Goal: Ask a question: Seek information or help from site administrators or community

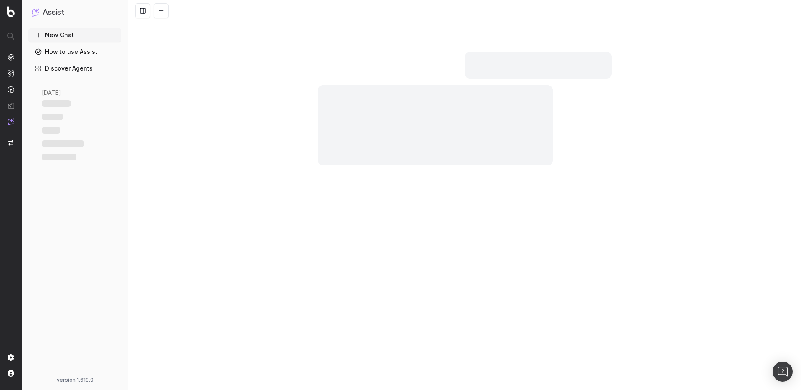
scroll to position [2035, 0]
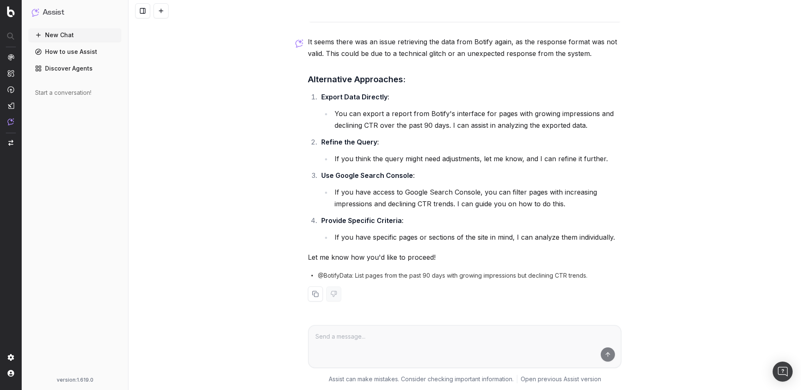
click at [68, 33] on button "New Chat" at bounding box center [74, 34] width 93 height 13
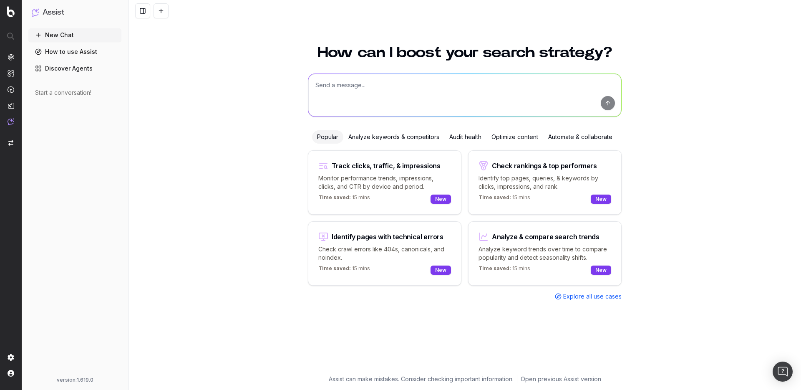
click at [420, 106] on textarea at bounding box center [464, 95] width 313 height 43
paste textarea "List all keywords with an average ranking between positions 11 and 20 over the …"
type textarea "List all keywords with an average ranking between positions 11 and 20 over the …"
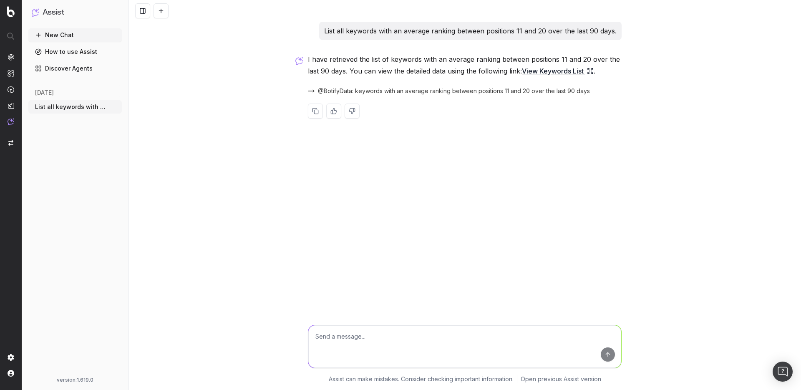
click at [328, 337] on textarea at bounding box center [464, 346] width 313 height 43
paste textarea "From that list, show only the keywords where impressions increased in the last …"
type textarea "From that list, show only the keywords where impressions increased in the last …"
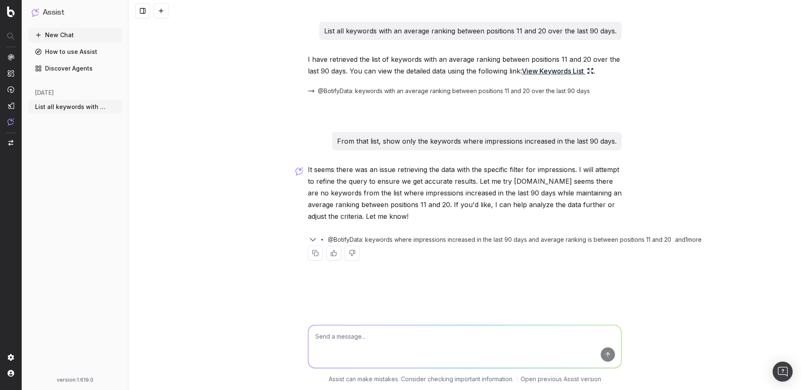
click at [340, 335] on textarea at bounding box center [464, 346] width 313 height 43
paste textarea "From that list, show only the keywords where CTR has decreased in the last 90 d…"
type textarea "From that list, show only the keywords where CTR has decreased in the last 90 d…"
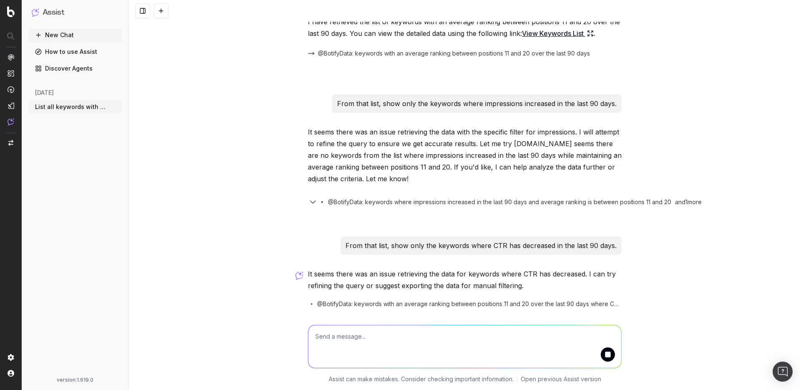
scroll to position [78, 0]
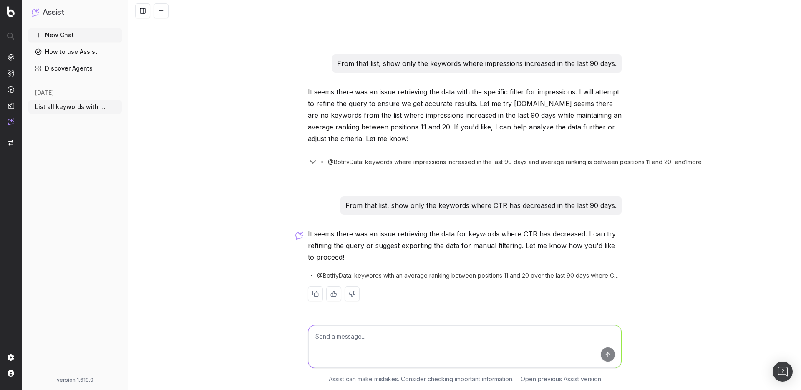
click at [383, 334] on textarea at bounding box center [464, 346] width 313 height 43
paste textarea "List keywords with impressions that have increased in the last 90 days."
type textarea "List keywords with impressions that have increased in the last 90 days."
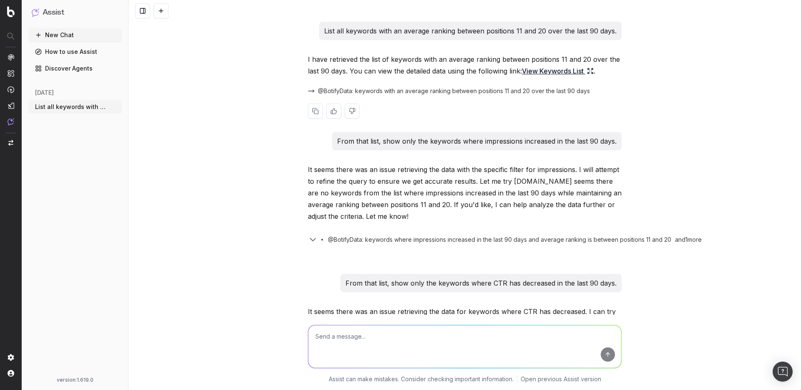
scroll to position [196, 0]
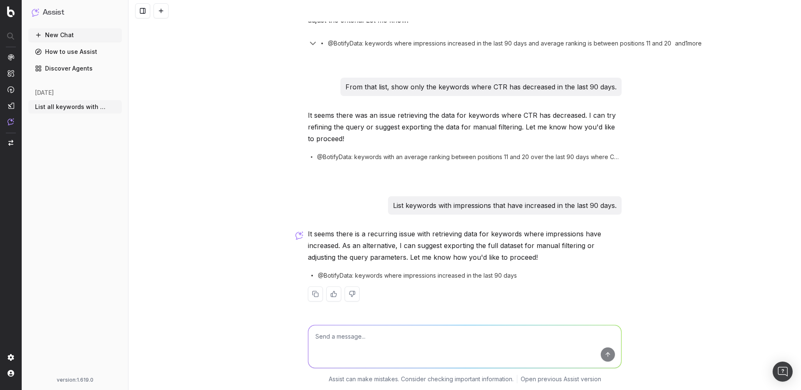
click at [408, 341] on textarea at bounding box center [464, 346] width 313 height 43
click at [397, 277] on span "@BotifyData: keywords where impressions increased in the last 90 days" at bounding box center [417, 275] width 199 height 8
click at [324, 273] on span "@BotifyData: keywords where impressions increased in the last 90 days" at bounding box center [417, 275] width 199 height 8
click at [557, 204] on p "List keywords with impressions that have increased in the last 90 days." at bounding box center [505, 206] width 224 height 12
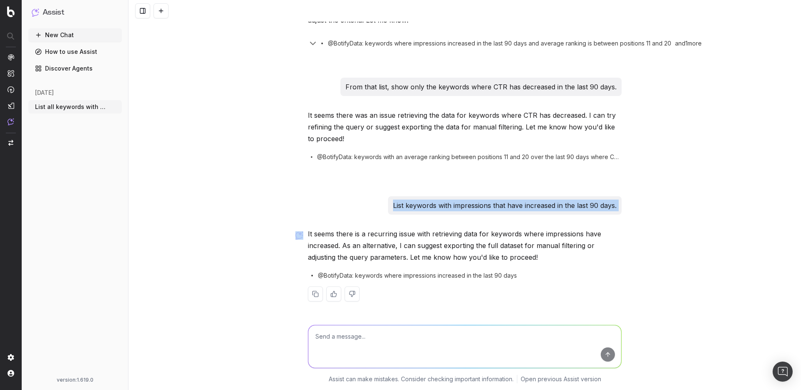
click at [557, 204] on p "List keywords with impressions that have increased in the last 90 days." at bounding box center [505, 206] width 224 height 12
copy p "List keywords with impressions that have increased in the last 90 days."
click at [337, 342] on textarea at bounding box center [464, 346] width 313 height 43
paste textarea "List keywords with impressions that have increased in the last 90 days."
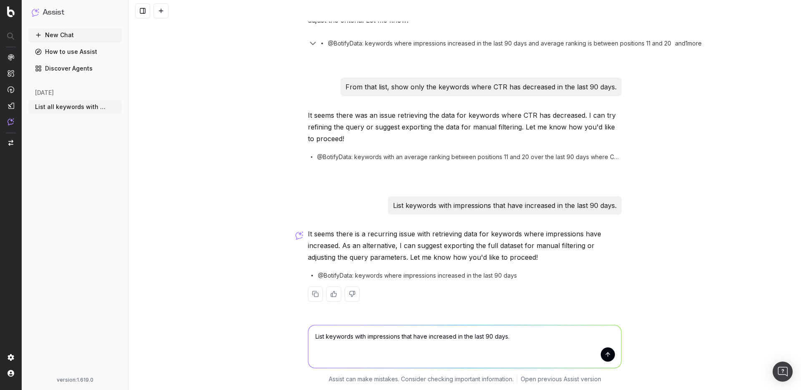
drag, startPoint x: 346, startPoint y: 353, endPoint x: 314, endPoint y: 338, distance: 34.9
click at [314, 338] on textarea "List keywords with impressions that have increased in the last 90 days." at bounding box center [464, 346] width 313 height 43
type textarea "Keywords that increased in impressions in the last 90 days"
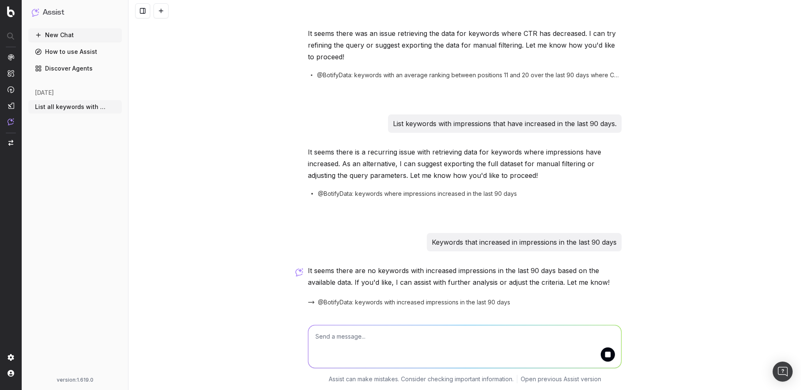
scroll to position [306, 0]
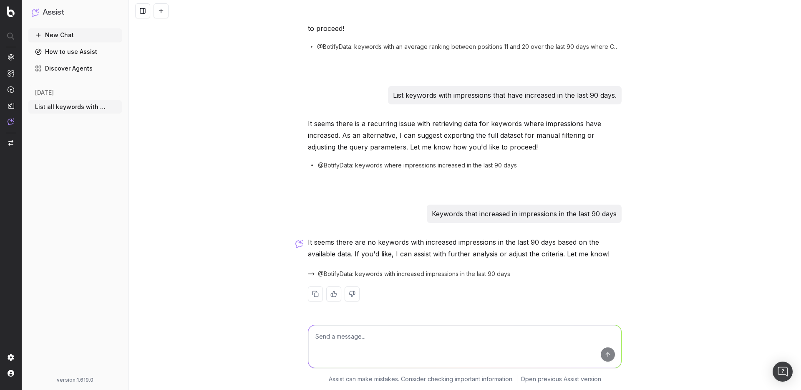
click at [348, 342] on textarea at bounding box center [464, 346] width 313 height 43
type textarea "keywords that decreased in CTR in the last 90 days"
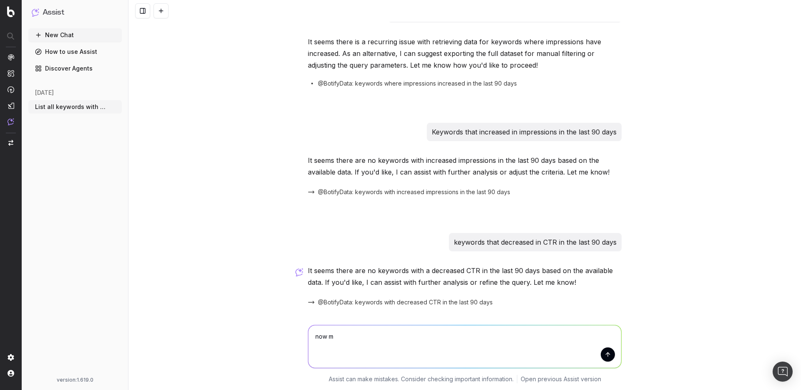
scroll to position [417, 0]
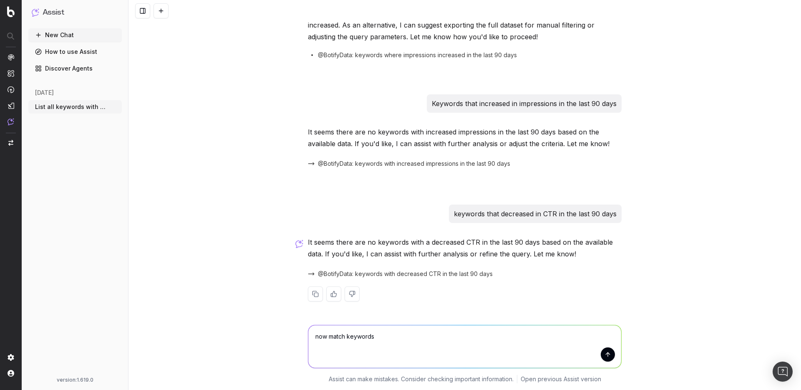
type textarea "now match keywords"
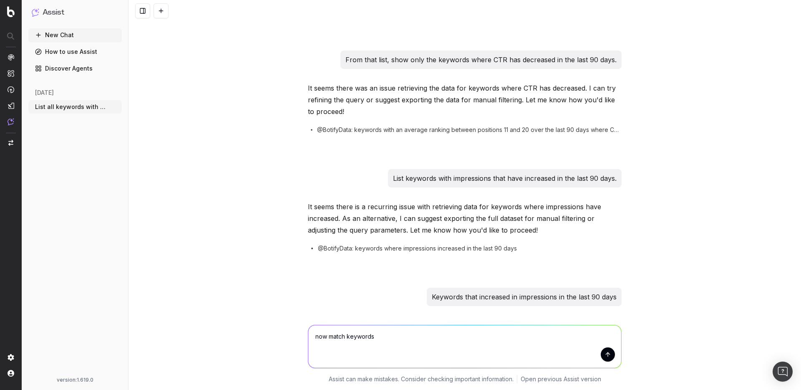
scroll to position [0, 0]
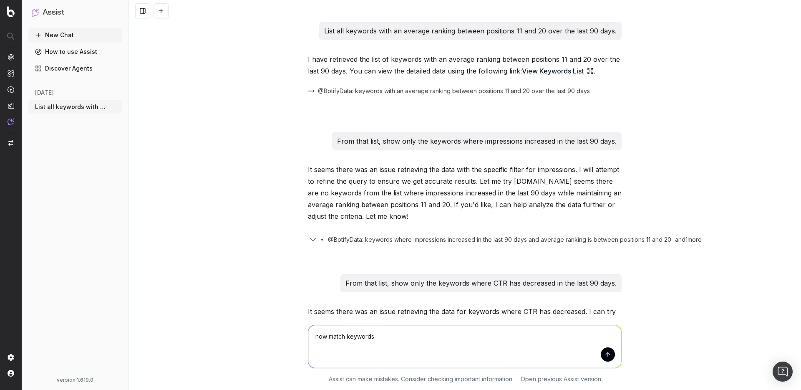
click at [344, 333] on textarea "now match keywords" at bounding box center [464, 346] width 313 height 43
click at [500, 141] on p "From that list, show only the keywords where impressions increased in the last …" at bounding box center [477, 141] width 280 height 12
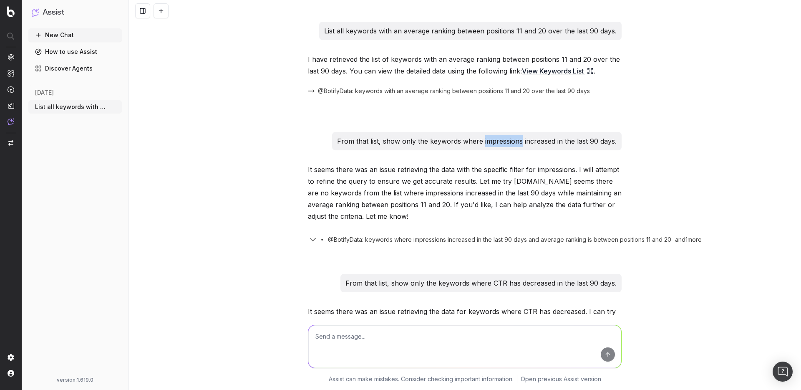
click at [500, 141] on p "From that list, show only the keywords where impressions increased in the last …" at bounding box center [477, 141] width 280 height 12
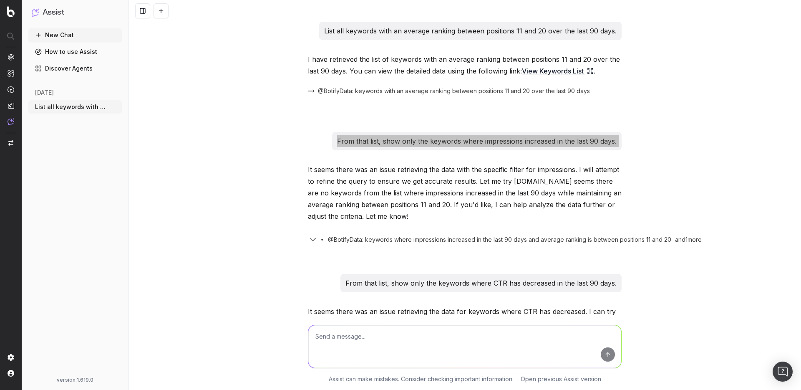
scroll to position [417, 0]
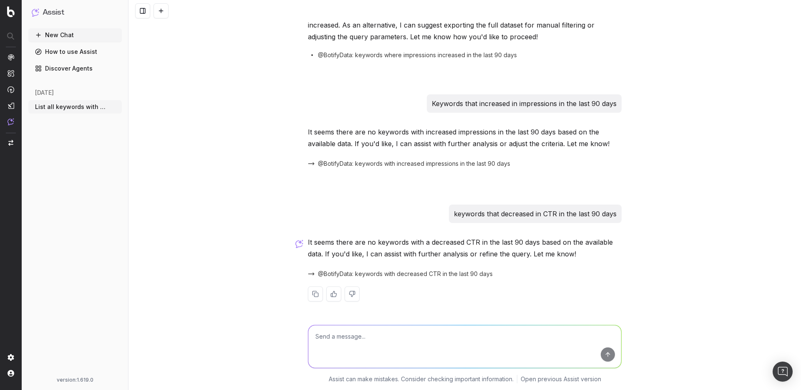
click at [487, 105] on p "Keywords that increased in impressions in the last 90 days" at bounding box center [524, 104] width 185 height 12
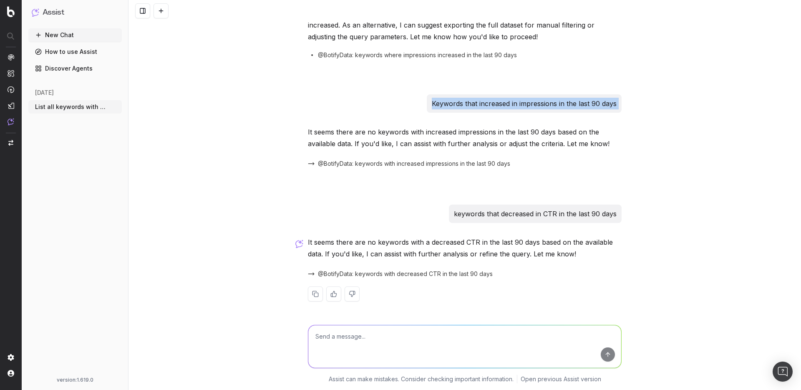
click at [487, 105] on p "Keywords that increased in impressions in the last 90 days" at bounding box center [524, 104] width 185 height 12
copy p "Keywords that increased in impressions in the last 90 days"
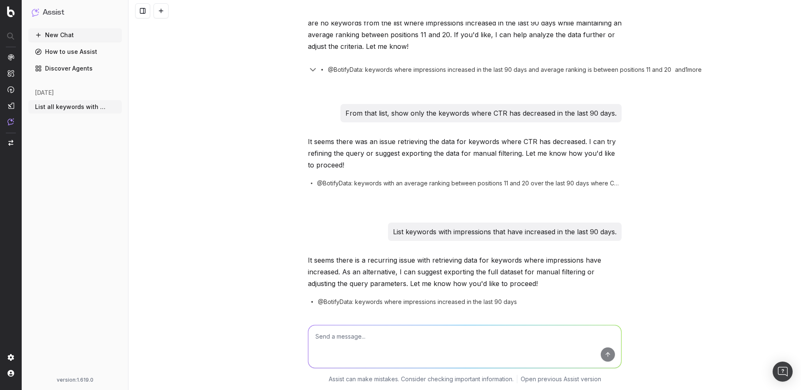
scroll to position [152, 0]
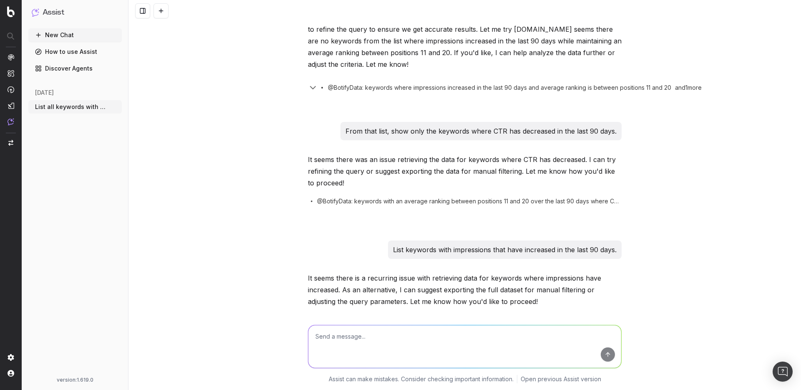
click at [488, 132] on p "From that list, show only the keywords where CTR has decreased in the last 90 d…" at bounding box center [481, 131] width 271 height 12
copy p "From that list, show only the keywords where CTR has decreased in the last 90 d…"
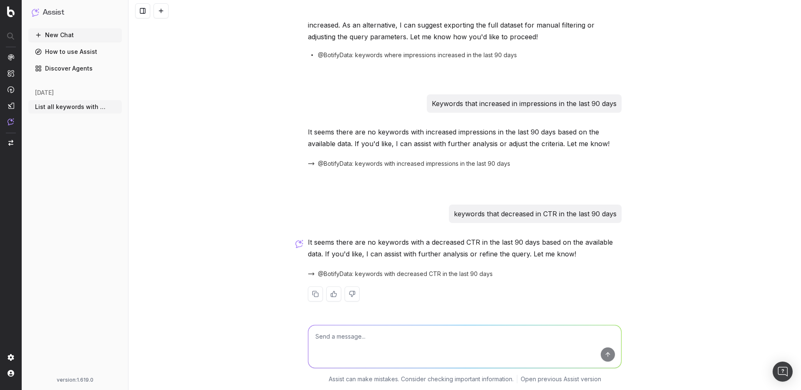
click at [494, 216] on p "keywords that decreased in CTR in the last 90 days" at bounding box center [535, 214] width 163 height 12
copy p "keywords that decreased in CTR in the last 90 days"
